Goal: Task Accomplishment & Management: Manage account settings

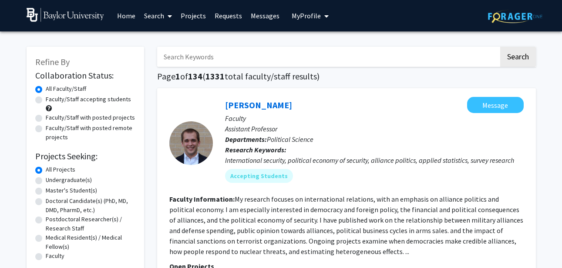
click at [330, 14] on div "Skip navigation Home Search Projects Requests Messages My Profile [PERSON_NAME]…" at bounding box center [281, 15] width 523 height 31
click at [313, 16] on span "My Profile" at bounding box center [306, 15] width 29 height 9
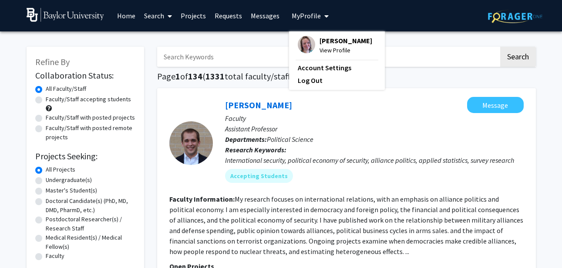
click at [320, 40] on span "[PERSON_NAME]" at bounding box center [346, 41] width 53 height 10
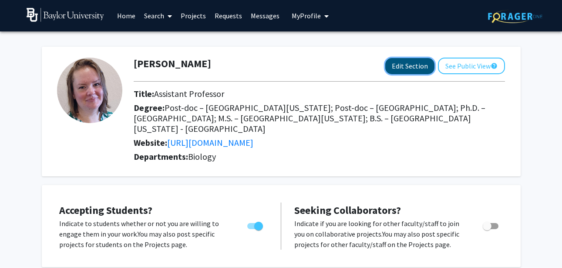
click at [400, 71] on button "Edit Section" at bounding box center [410, 66] width 49 height 16
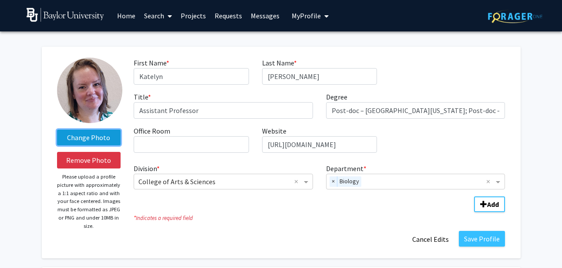
click at [96, 137] on label "Change Photo" at bounding box center [89, 137] width 64 height 16
click at [0, 0] on input "Change Photo" at bounding box center [0, 0] width 0 height 0
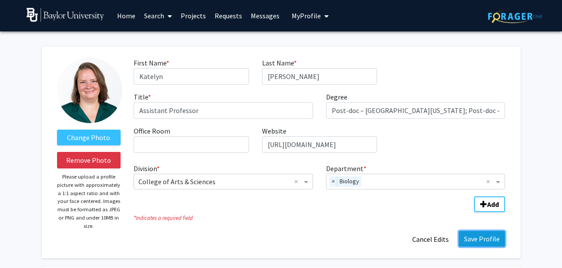
click at [492, 241] on button "Save Profile" at bounding box center [482, 238] width 46 height 16
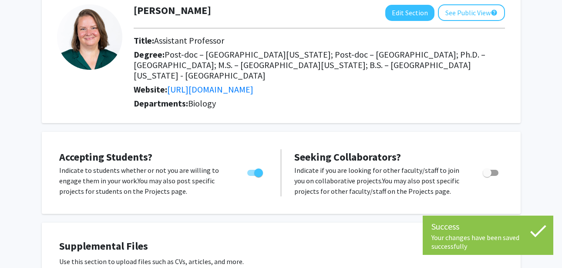
scroll to position [62, 0]
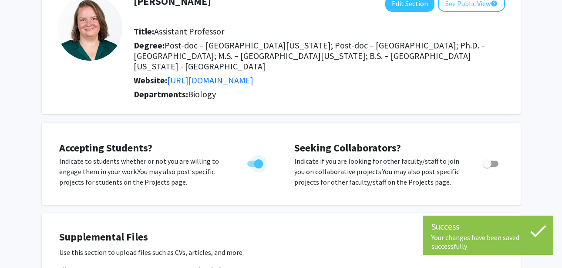
click at [260, 159] on span "Toggle" at bounding box center [258, 163] width 9 height 9
click at [252, 166] on input "Would you like to permit student requests?" at bounding box center [251, 166] width 0 height 0
checkbox input "false"
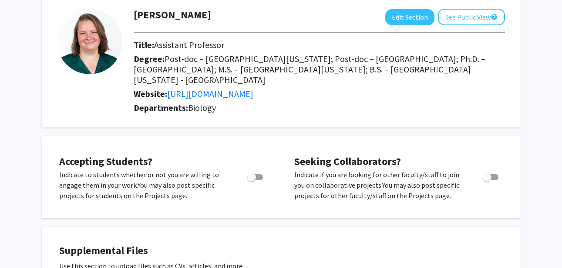
scroll to position [0, 0]
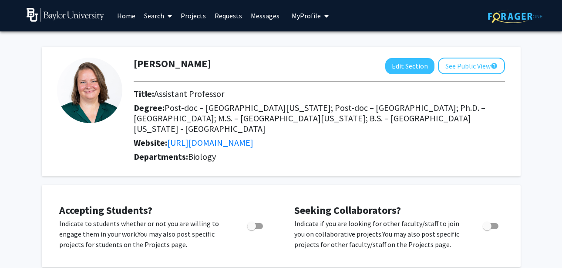
click at [254, 16] on link "Messages" at bounding box center [265, 15] width 37 height 30
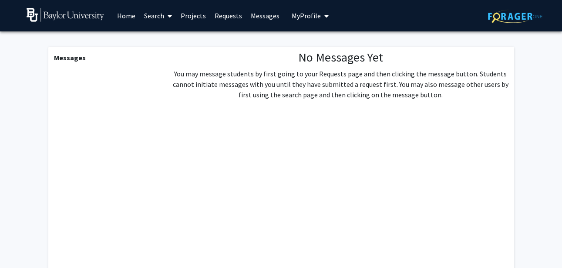
click at [226, 17] on link "Requests" at bounding box center [228, 15] width 36 height 30
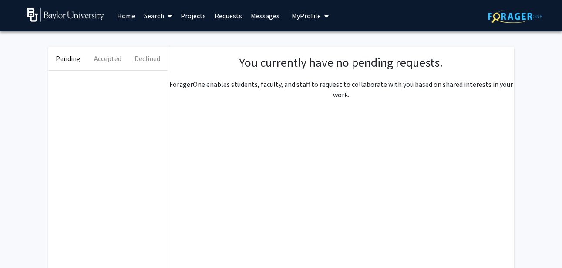
click at [194, 16] on link "Projects" at bounding box center [193, 15] width 34 height 30
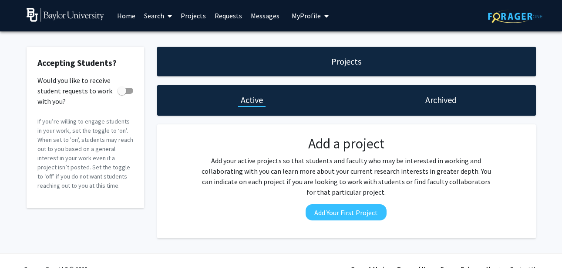
click at [255, 15] on link "Messages" at bounding box center [265, 15] width 37 height 30
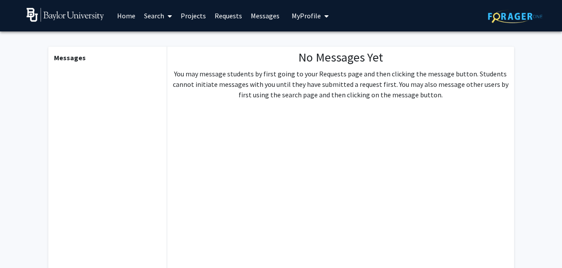
click at [305, 15] on span "My Profile" at bounding box center [306, 15] width 29 height 9
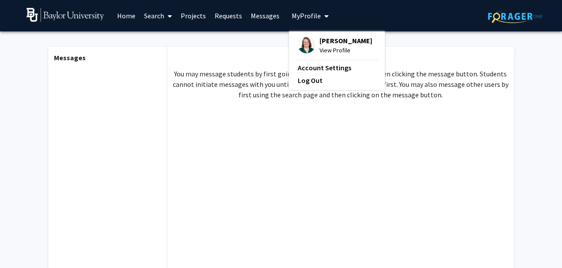
click at [323, 47] on span "View Profile" at bounding box center [346, 50] width 53 height 10
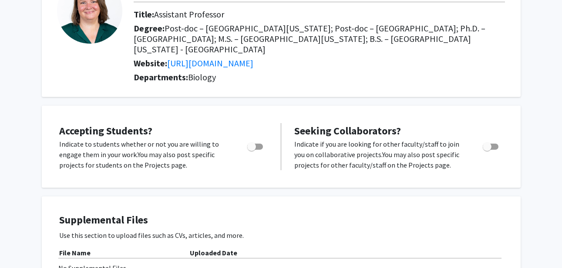
scroll to position [81, 0]
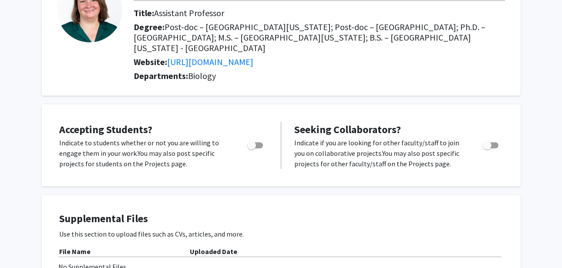
click at [490, 141] on span "Toggle" at bounding box center [487, 145] width 9 height 9
click at [488, 148] on input "Toggle" at bounding box center [487, 148] width 0 height 0
checkbox input "true"
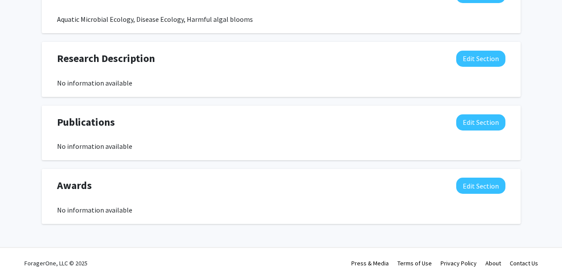
scroll to position [0, 0]
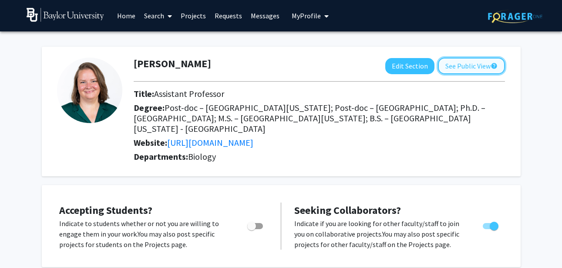
click at [481, 64] on button "See Public View help" at bounding box center [471, 66] width 67 height 17
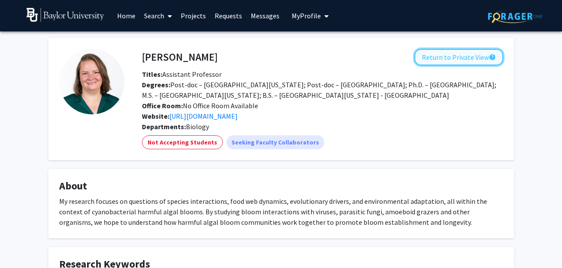
click at [444, 58] on button "Return to Private View help" at bounding box center [459, 57] width 89 height 17
